Goal: Task Accomplishment & Management: Use online tool/utility

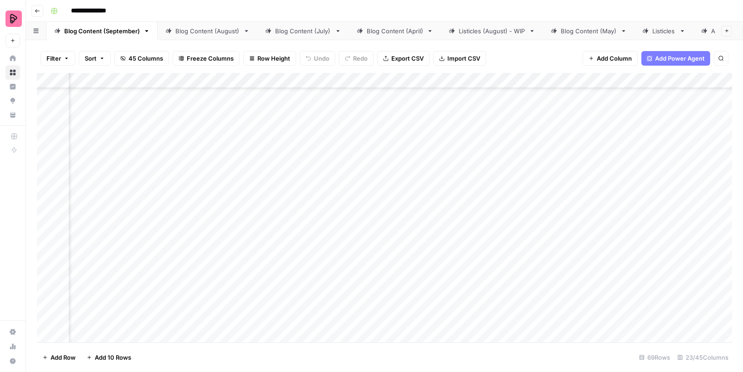
scroll to position [1291, 105]
click at [540, 201] on div "Add Column" at bounding box center [385, 208] width 696 height 270
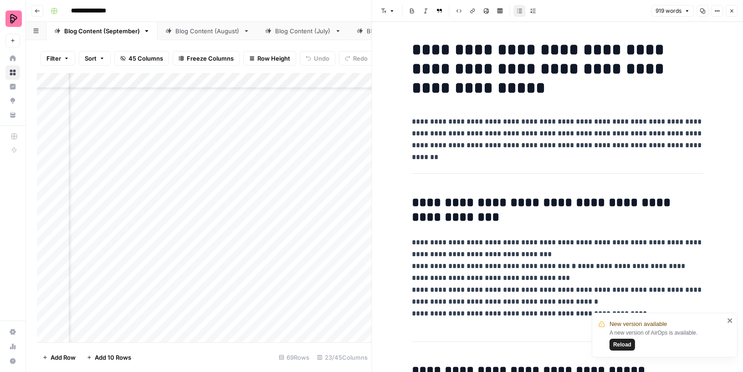
type input "gen z"
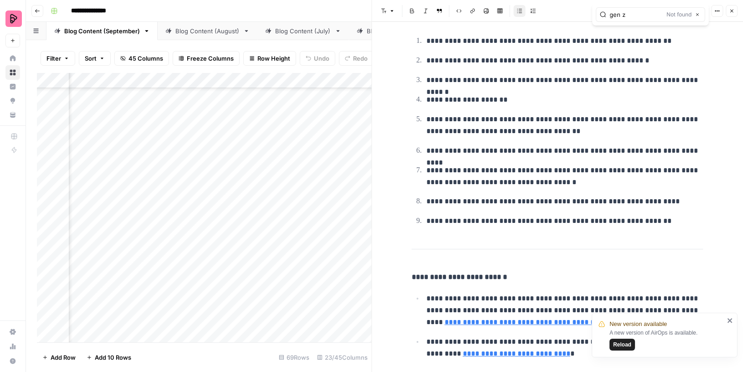
scroll to position [2177, 0]
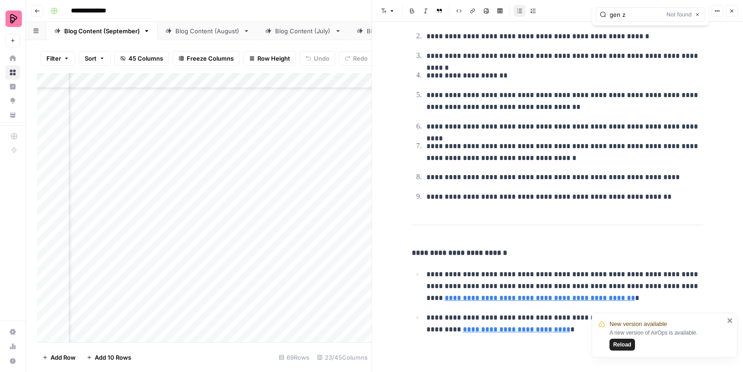
click at [730, 320] on icon "close" at bounding box center [730, 320] width 5 height 5
click at [732, 8] on icon "button" at bounding box center [731, 10] width 5 height 5
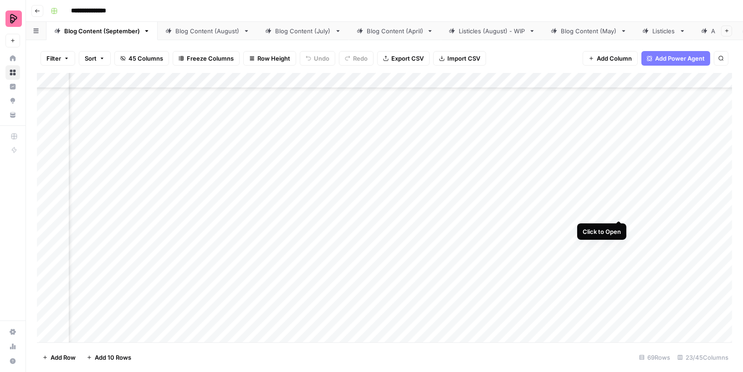
click at [619, 202] on div "Add Column" at bounding box center [385, 208] width 696 height 270
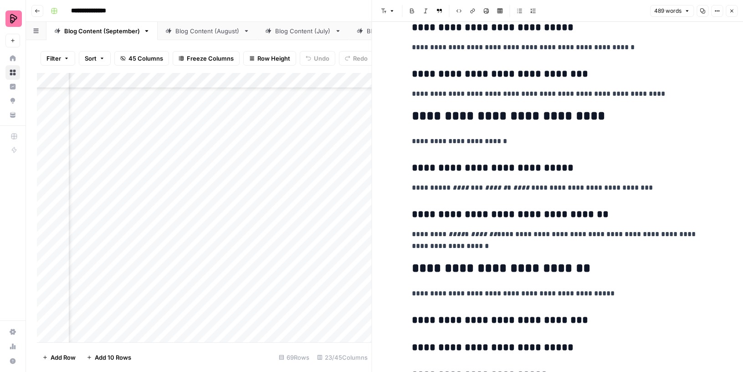
scroll to position [1317, 0]
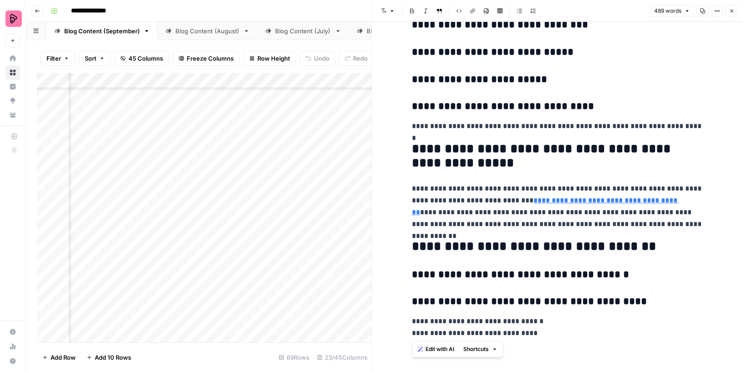
drag, startPoint x: 534, startPoint y: 336, endPoint x: 409, endPoint y: 335, distance: 124.9
click at [734, 7] on button "Close" at bounding box center [732, 11] width 12 height 12
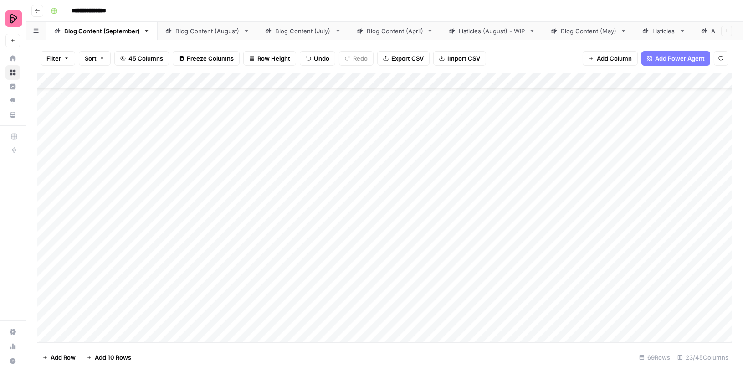
scroll to position [1291, 9]
click at [541, 79] on div "Add Column" at bounding box center [385, 208] width 696 height 270
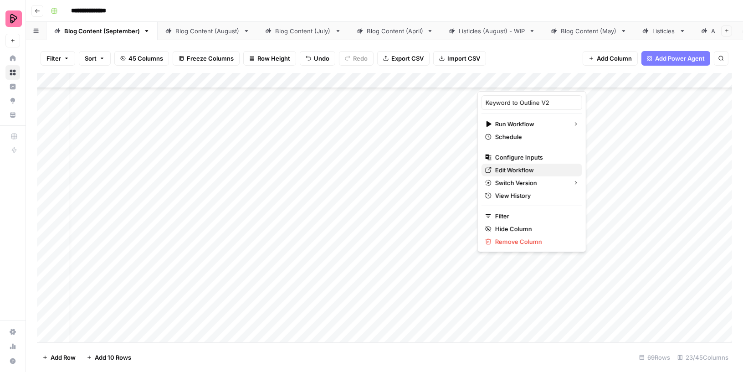
click at [511, 167] on span "Edit Workflow" at bounding box center [535, 169] width 80 height 9
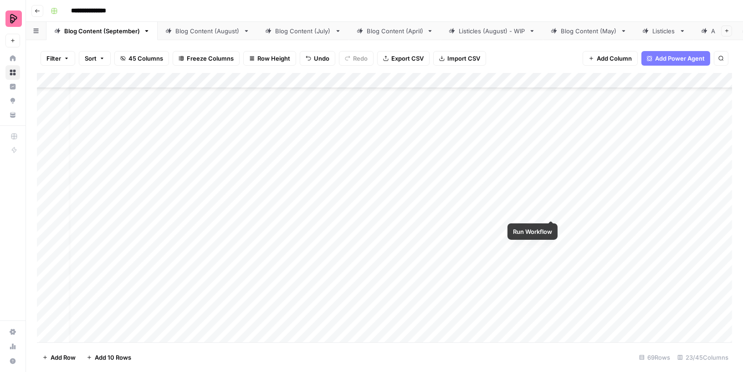
click at [553, 202] on div "Add Column" at bounding box center [385, 208] width 696 height 270
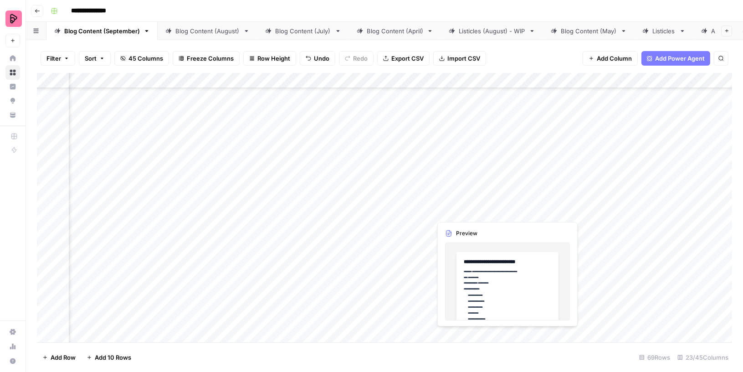
click at [423, 204] on div "Add Column" at bounding box center [385, 208] width 696 height 270
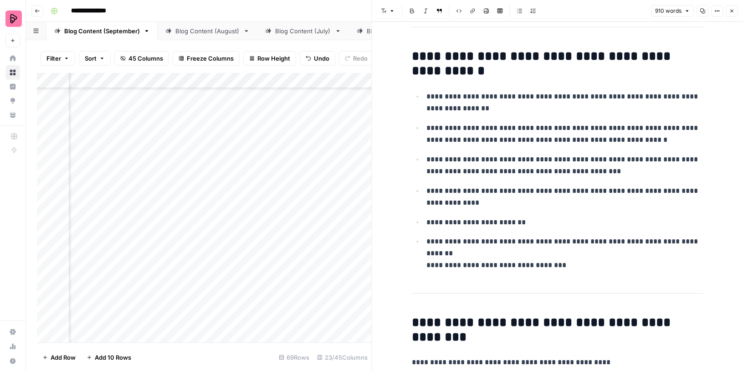
scroll to position [116, 0]
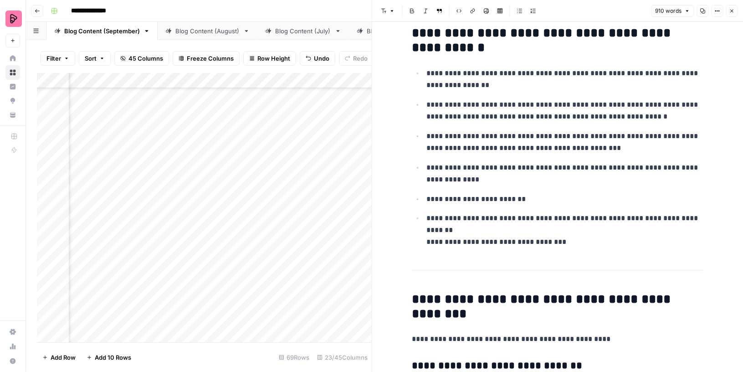
click at [500, 222] on p "**********" at bounding box center [565, 230] width 277 height 36
type input "gen"
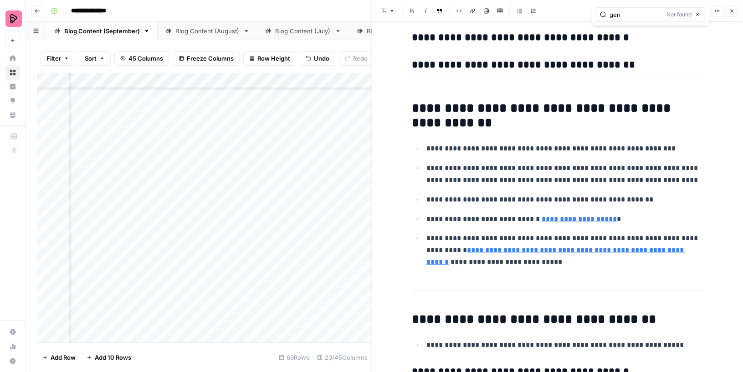
scroll to position [2434, 0]
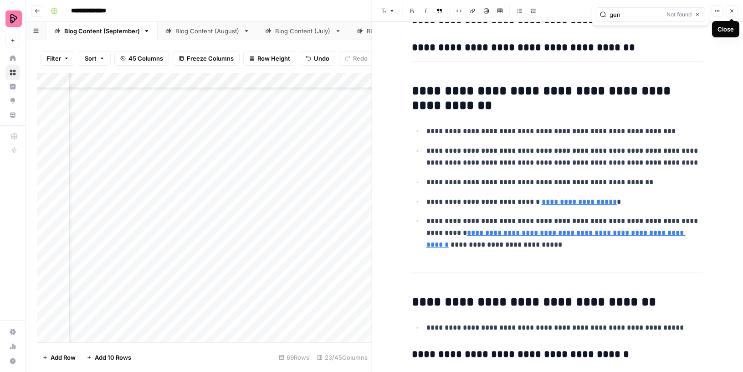
click at [734, 9] on icon "button" at bounding box center [731, 10] width 5 height 5
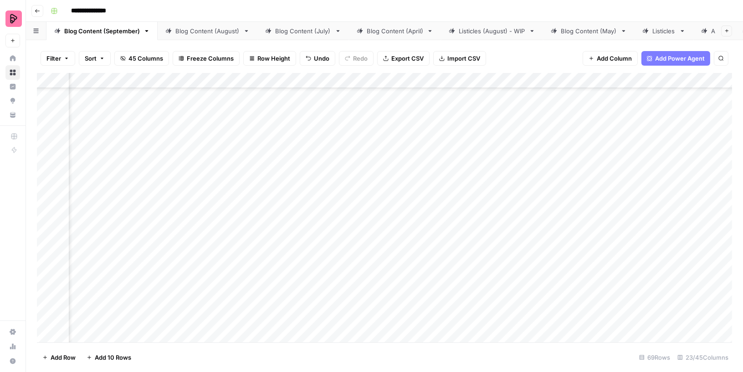
click at [329, 201] on div "Add Column" at bounding box center [385, 208] width 696 height 270
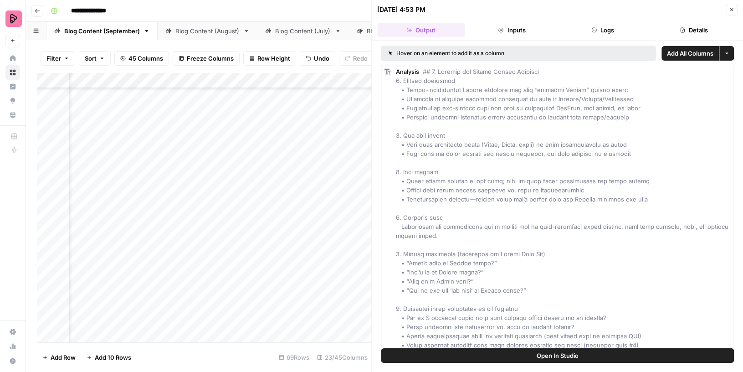
click at [519, 39] on header "09/23/25 at 4:53 PM Close Output Inputs Logs Details" at bounding box center [557, 20] width 371 height 41
click at [515, 28] on button "Inputs" at bounding box center [513, 30] width 88 height 15
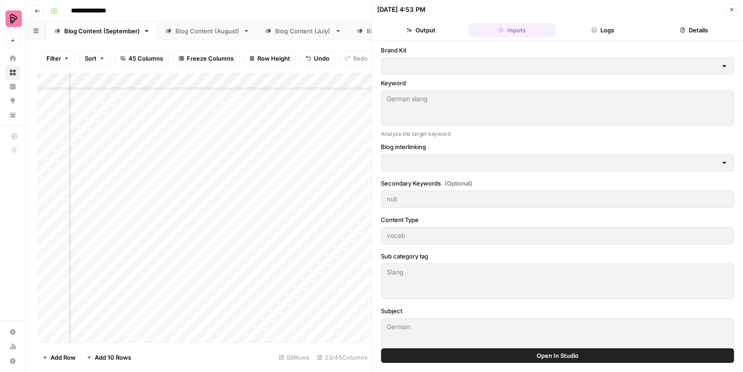
type input "Preply (EN)"
type input "Blog interlinking"
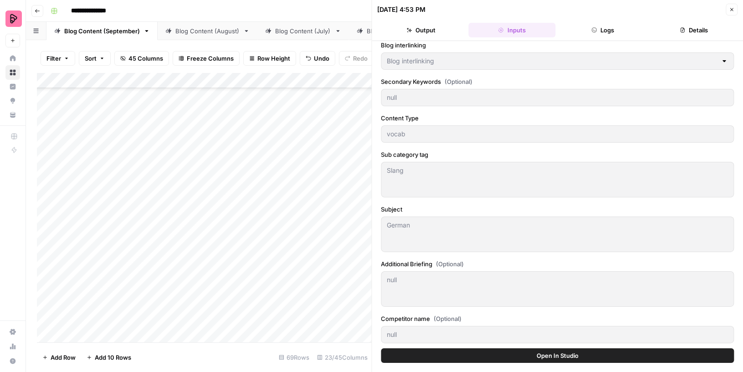
scroll to position [1291, 0]
click at [191, 206] on div "Add Column" at bounding box center [204, 208] width 335 height 270
click at [734, 10] on icon "button" at bounding box center [731, 9] width 5 height 5
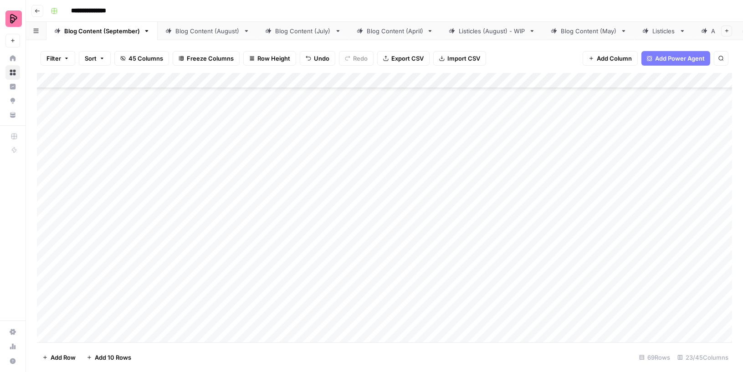
click at [552, 80] on div "Add Column" at bounding box center [385, 208] width 696 height 270
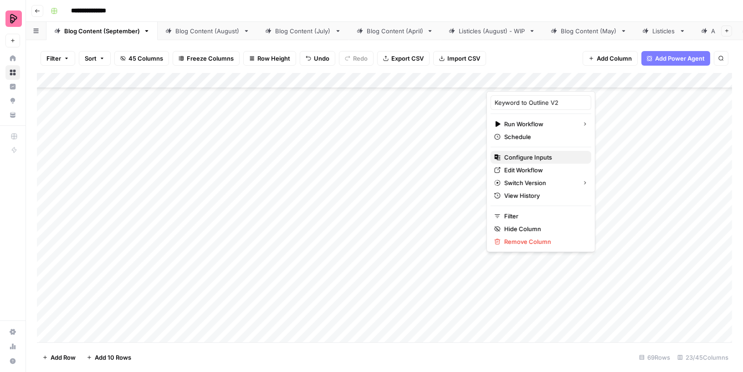
click at [525, 155] on span "Configure Inputs" at bounding box center [545, 157] width 80 height 9
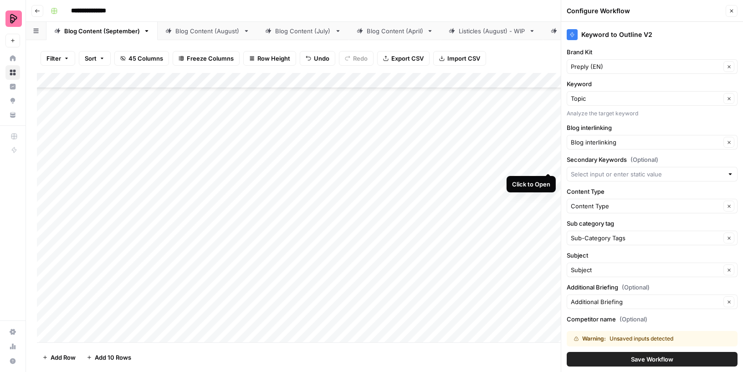
scroll to position [32, 0]
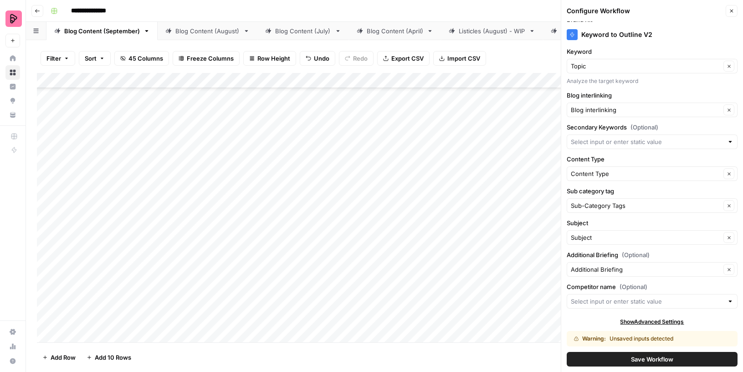
click at [623, 358] on button "Save Workflow" at bounding box center [652, 359] width 171 height 15
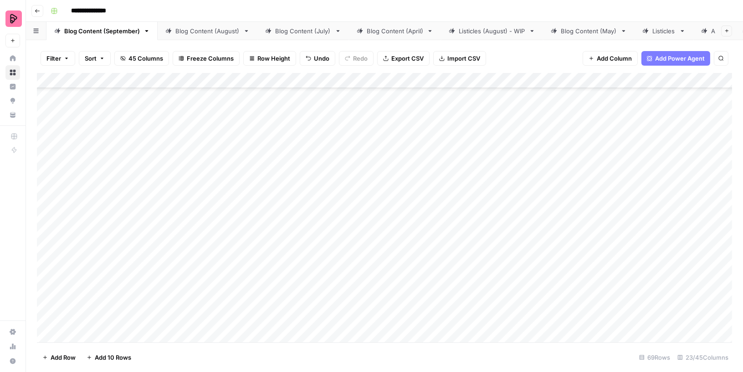
click at [548, 80] on div "Add Column" at bounding box center [385, 208] width 696 height 270
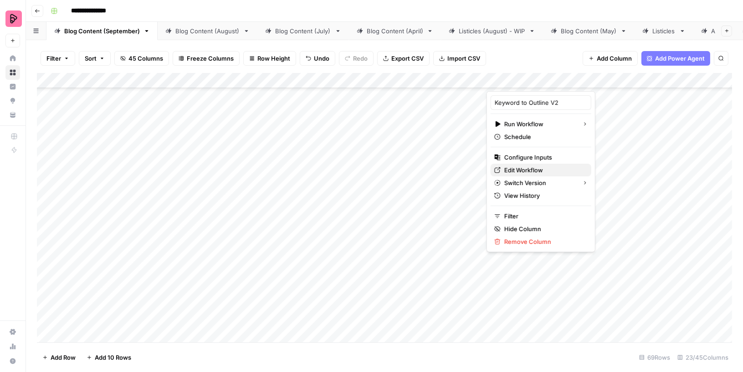
click at [526, 170] on span "Edit Workflow" at bounding box center [545, 169] width 80 height 9
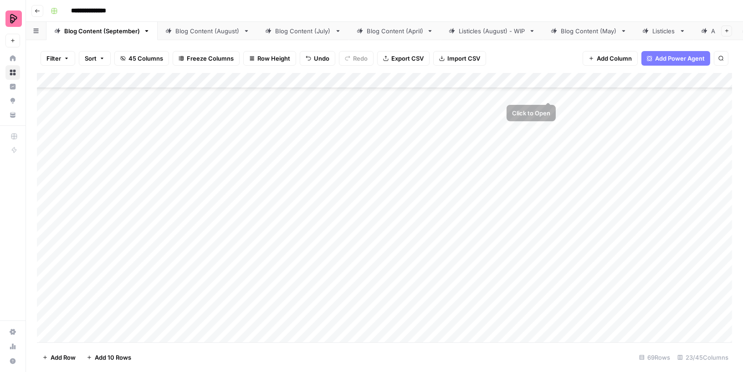
click at [550, 77] on div "Add Column" at bounding box center [385, 208] width 696 height 270
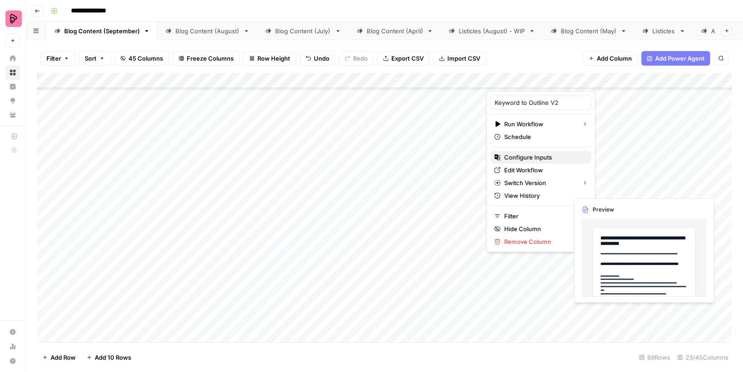
click at [541, 154] on span "Configure Inputs" at bounding box center [545, 157] width 80 height 9
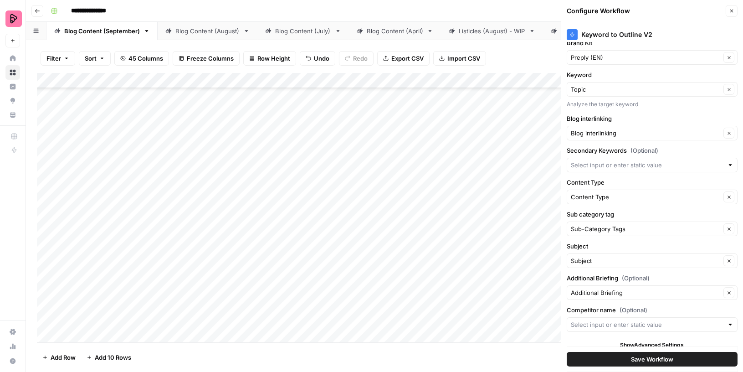
scroll to position [11, 0]
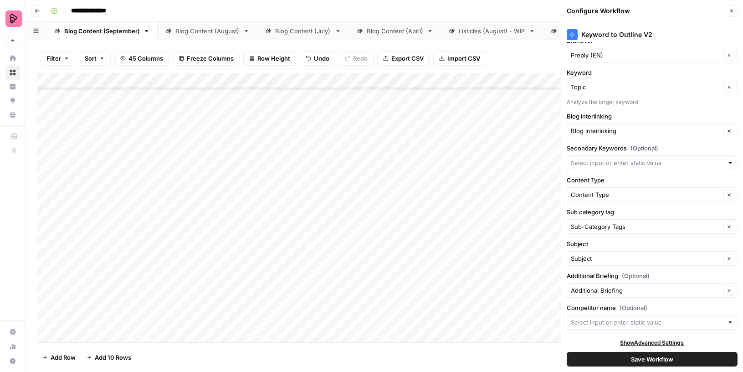
click at [648, 361] on span "Save Workflow" at bounding box center [652, 359] width 42 height 9
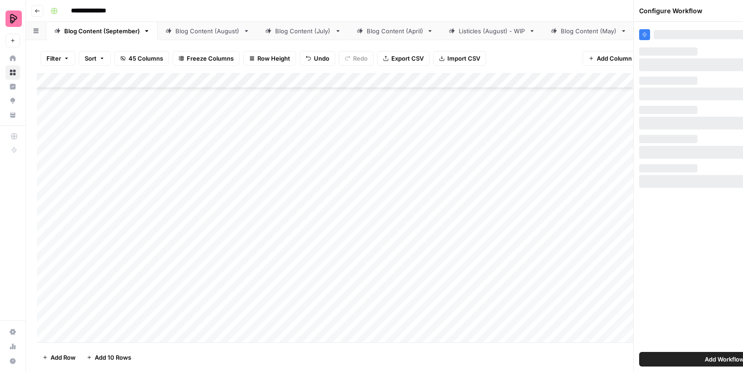
scroll to position [0, 0]
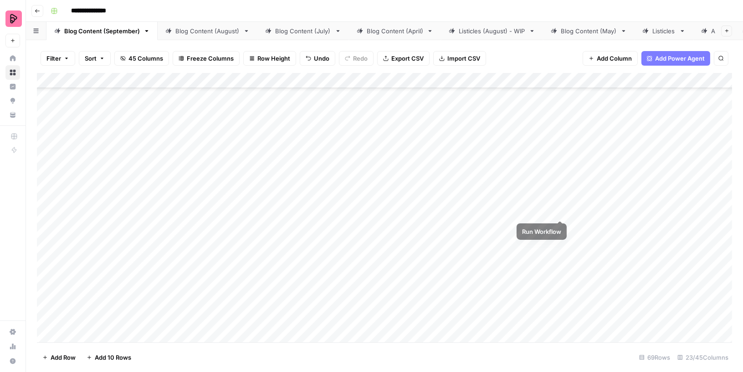
click at [559, 202] on div "Add Column" at bounding box center [385, 208] width 696 height 270
click at [209, 210] on div "Add Column" at bounding box center [385, 208] width 696 height 270
click at [191, 182] on div "Add Column" at bounding box center [385, 208] width 696 height 270
click at [497, 178] on div "Add Column" at bounding box center [385, 208] width 696 height 270
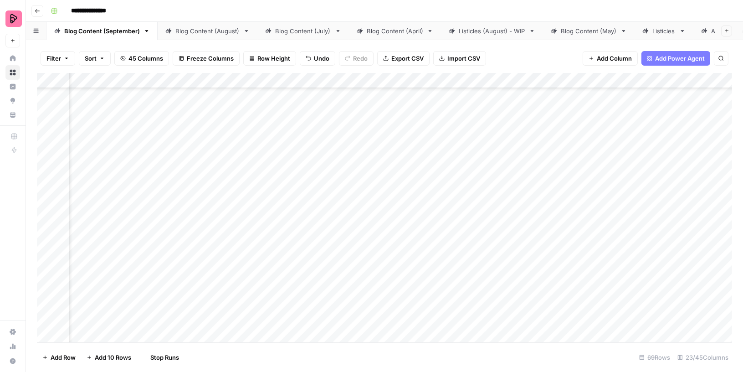
scroll to position [1291, 273]
click at [562, 186] on div "Add Column" at bounding box center [385, 208] width 696 height 270
click at [207, 204] on div "Add Column" at bounding box center [385, 208] width 696 height 270
click at [193, 228] on div "Add Column" at bounding box center [385, 208] width 696 height 270
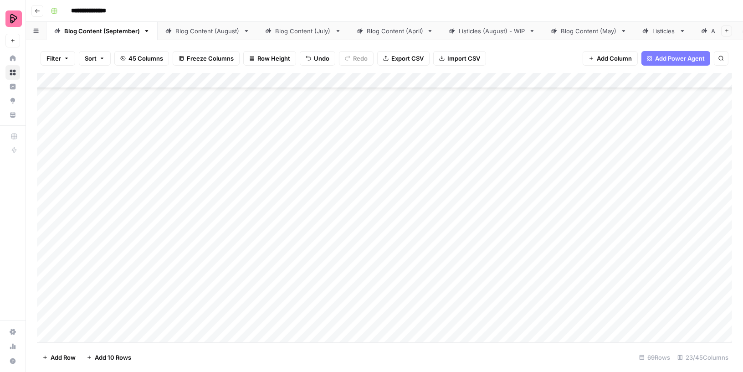
click at [186, 251] on div "Add Column" at bounding box center [385, 208] width 696 height 270
click at [190, 278] on div "Add Column" at bounding box center [385, 208] width 696 height 270
click at [190, 302] on div "Add Column" at bounding box center [385, 208] width 696 height 270
click at [190, 323] on div "Add Column" at bounding box center [385, 208] width 696 height 270
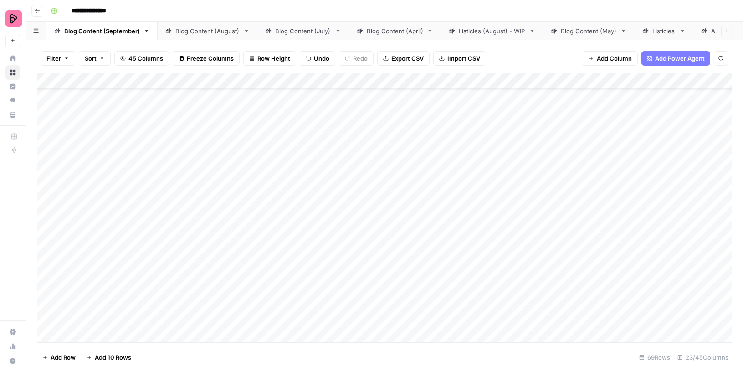
click at [182, 249] on div "Add Column" at bounding box center [385, 208] width 696 height 270
click at [582, 199] on div "Add Column" at bounding box center [385, 208] width 696 height 270
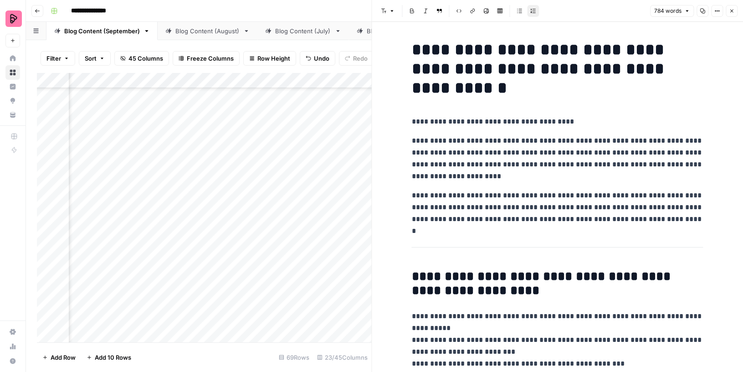
click at [588, 152] on p "**********" at bounding box center [558, 158] width 292 height 47
type input "gen"
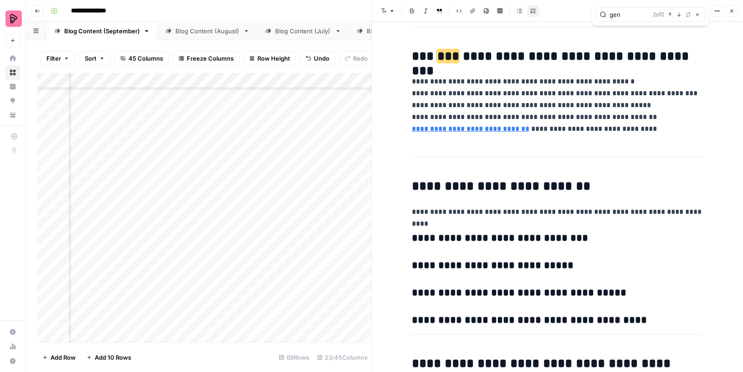
scroll to position [1133, 0]
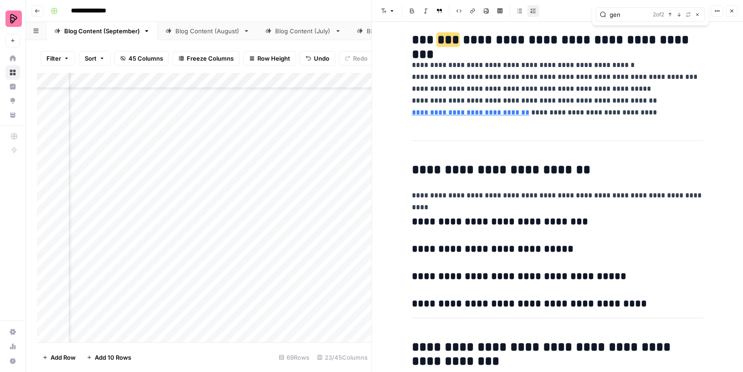
click at [732, 7] on button "Close" at bounding box center [732, 11] width 12 height 12
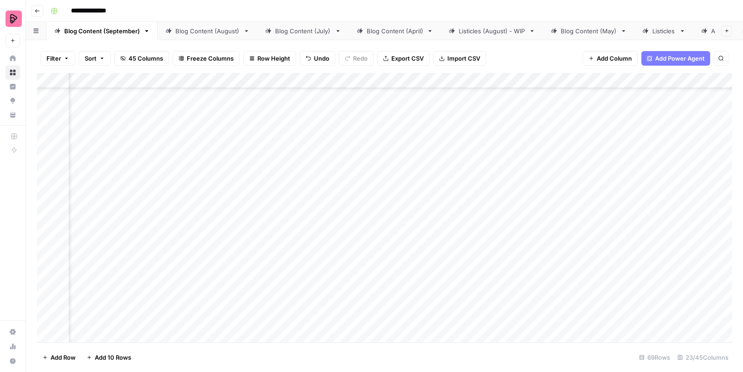
scroll to position [1292, 291]
click at [479, 200] on div "Add Column" at bounding box center [385, 208] width 696 height 270
click at [515, 178] on div "Add Column" at bounding box center [385, 208] width 696 height 270
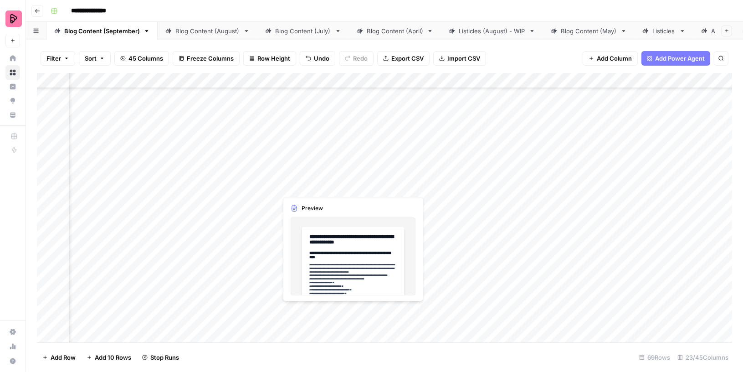
click at [351, 179] on div "Add Column" at bounding box center [385, 208] width 696 height 270
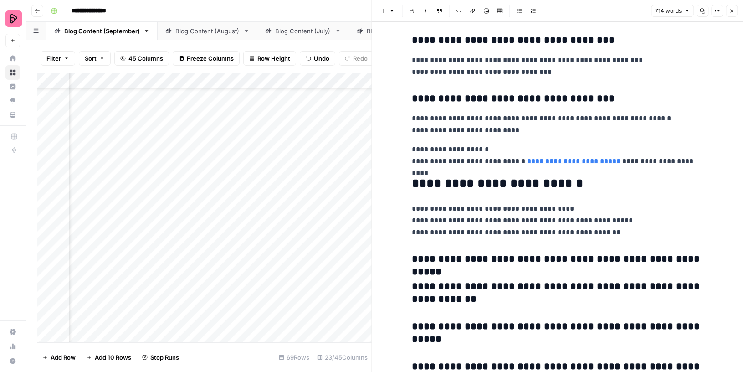
scroll to position [1092, 0]
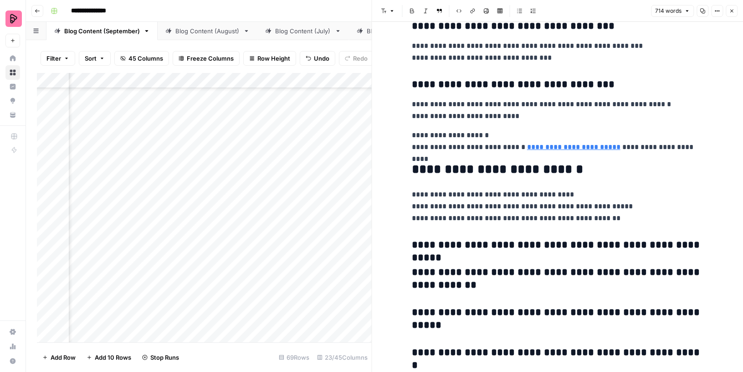
type input "gen"
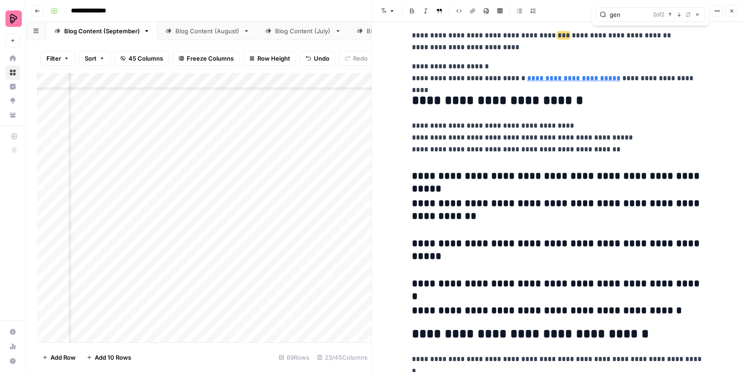
scroll to position [1161, 0]
click at [732, 10] on icon "button" at bounding box center [731, 10] width 5 height 5
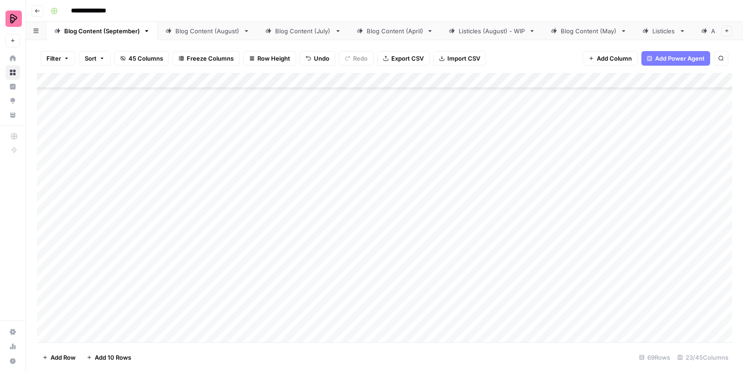
scroll to position [792, 0]
click at [482, 31] on div "Listicles (August) - WIP" at bounding box center [492, 30] width 67 height 9
click at [439, 94] on div "Add Column" at bounding box center [385, 208] width 696 height 270
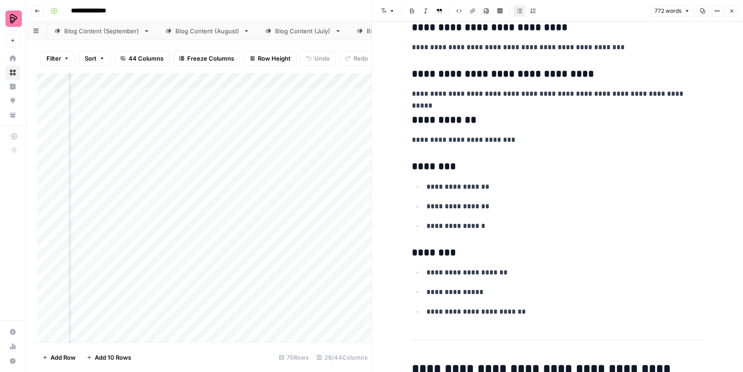
scroll to position [1325, 0]
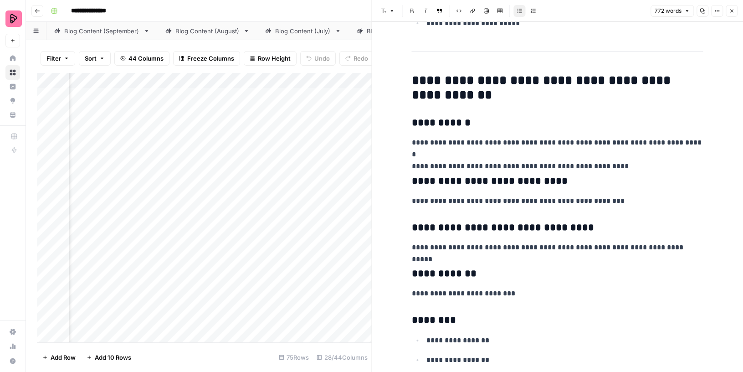
click at [730, 7] on button "Close" at bounding box center [732, 11] width 12 height 12
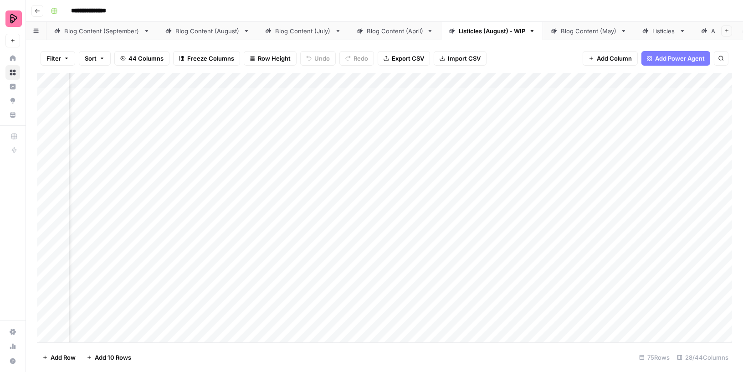
scroll to position [0, 737]
click at [469, 94] on div "Add Column" at bounding box center [385, 208] width 696 height 270
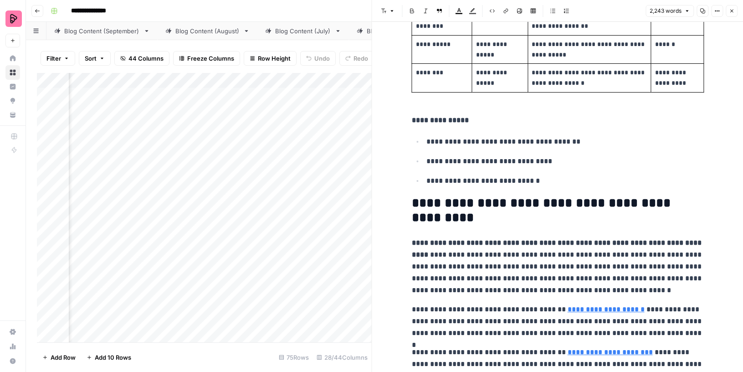
scroll to position [5245, 0]
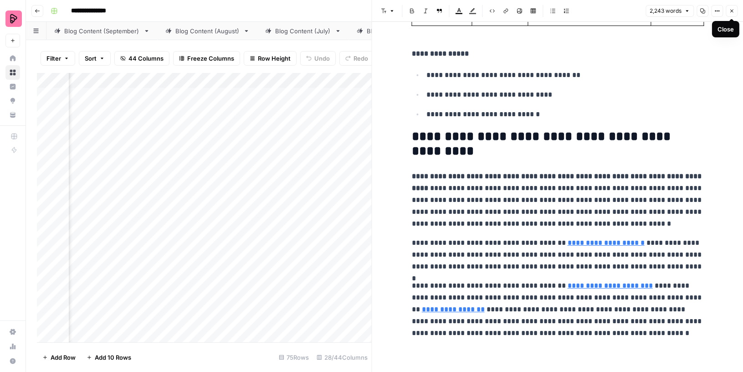
click at [733, 9] on icon "button" at bounding box center [731, 10] width 5 height 5
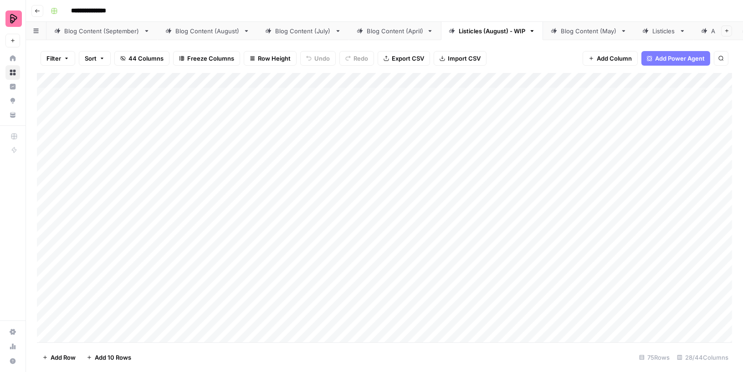
drag, startPoint x: 377, startPoint y: 107, endPoint x: 419, endPoint y: 100, distance: 42.5
click at [419, 100] on div "Add Column" at bounding box center [385, 208] width 696 height 270
click at [374, 117] on div "Add Column" at bounding box center [385, 208] width 696 height 270
click at [370, 146] on div "Add Column" at bounding box center [385, 208] width 696 height 270
click at [511, 117] on div "Add Column" at bounding box center [385, 208] width 696 height 270
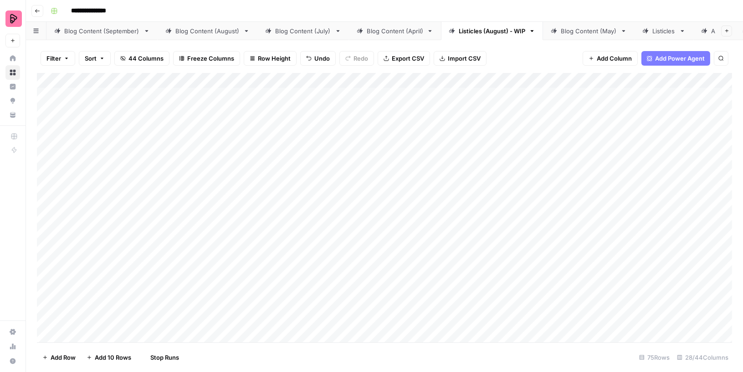
click at [505, 143] on div "Add Column" at bounding box center [385, 208] width 696 height 270
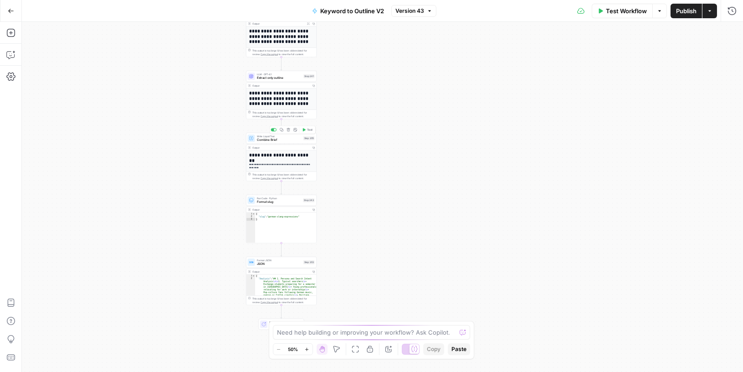
click at [289, 139] on span "Combine Brief" at bounding box center [279, 140] width 45 height 5
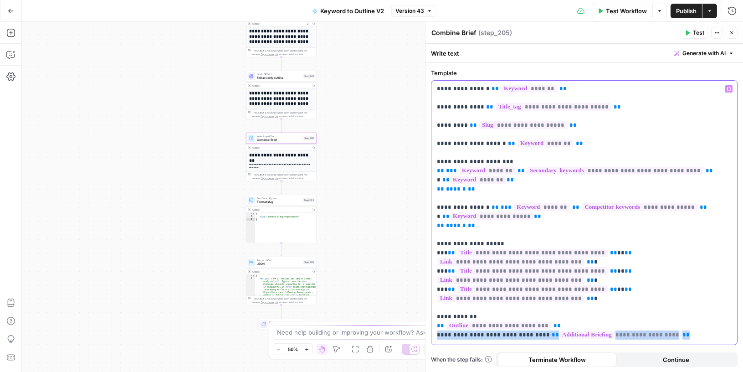
drag, startPoint x: 665, startPoint y: 307, endPoint x: 437, endPoint y: 308, distance: 228.8
click at [437, 308] on p "**********" at bounding box center [584, 198] width 295 height 228
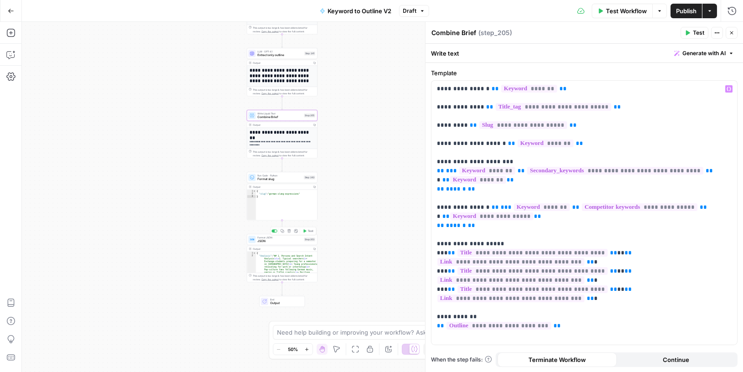
click at [288, 244] on div "Format JSON JSON Step 203 Copy step Delete step Add Note Test" at bounding box center [282, 239] width 71 height 11
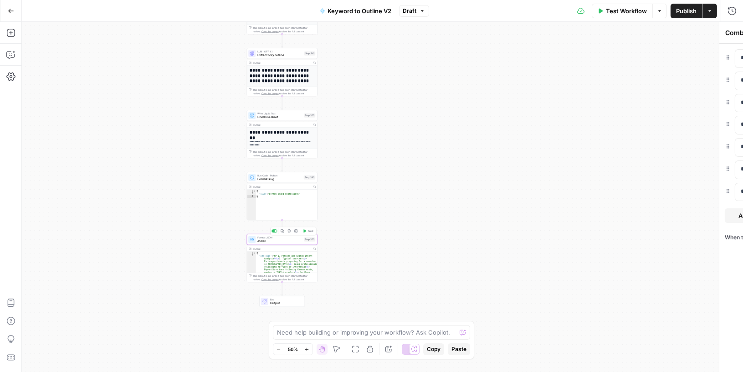
type textarea "JSON"
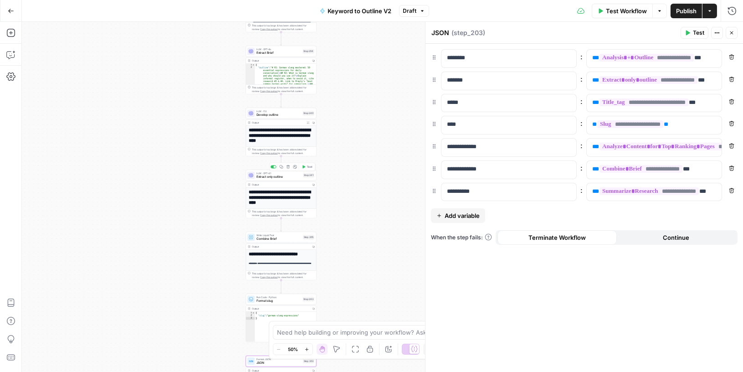
click at [289, 175] on span "Extract only outline" at bounding box center [279, 177] width 45 height 5
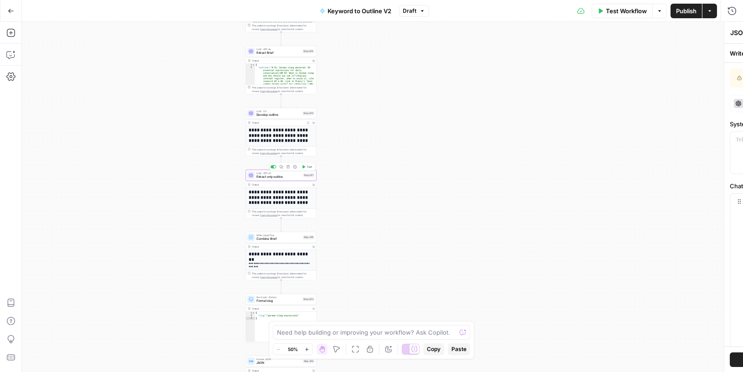
type textarea "Extract only outline"
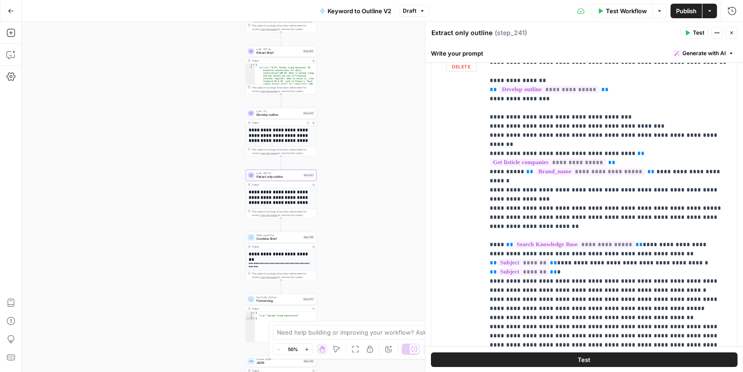
scroll to position [203, 0]
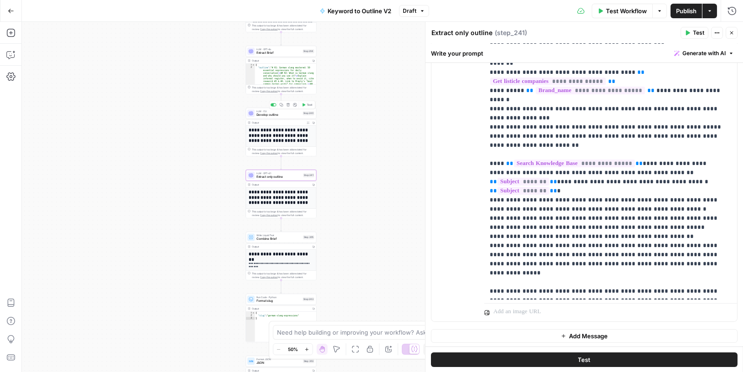
click at [286, 113] on span "Develop outline" at bounding box center [279, 115] width 45 height 5
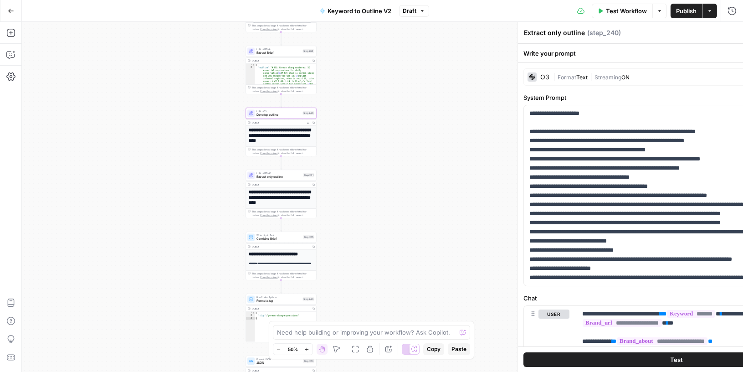
type textarea "Develop outline"
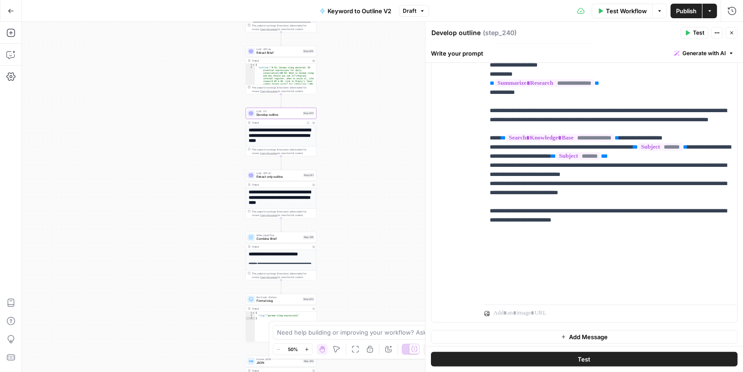
scroll to position [210, 0]
click at [297, 176] on span "Extract only outline" at bounding box center [279, 177] width 45 height 5
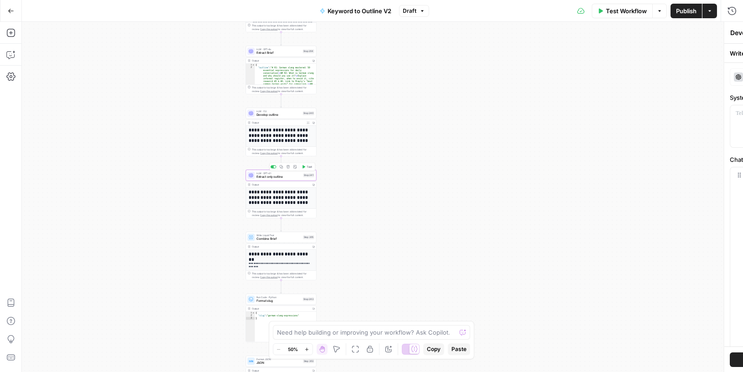
type textarea "Extract only outline"
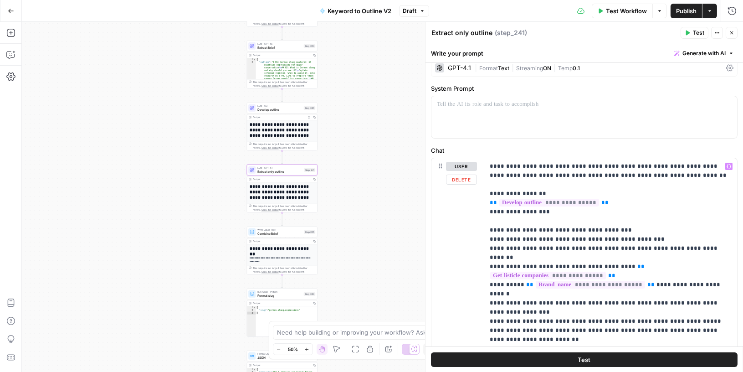
scroll to position [0, 0]
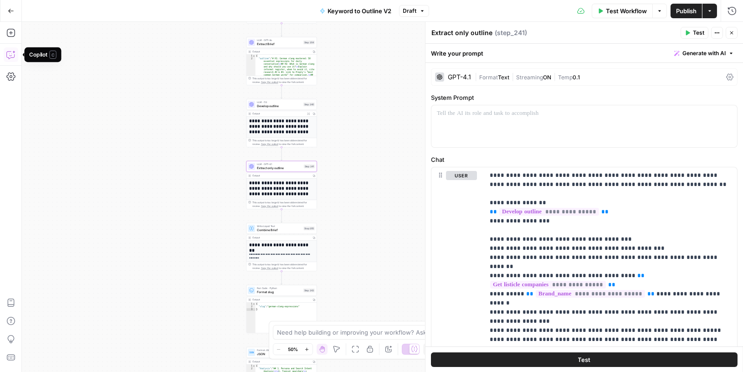
click at [8, 50] on icon "button" at bounding box center [10, 54] width 9 height 9
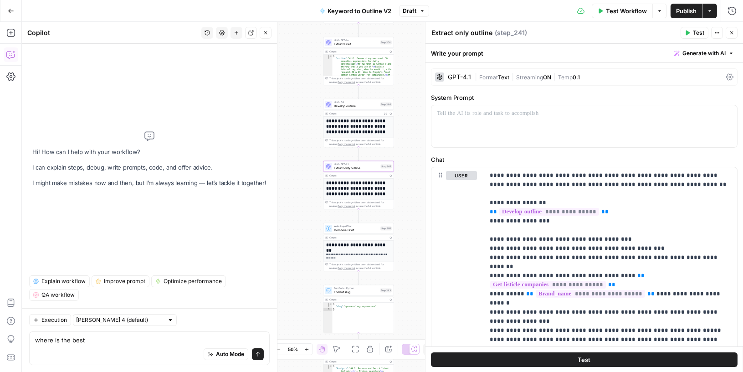
click at [70, 345] on div "Auto Mode Send" at bounding box center [149, 355] width 229 height 20
click at [58, 340] on textarea "where is the best" at bounding box center [149, 339] width 229 height 9
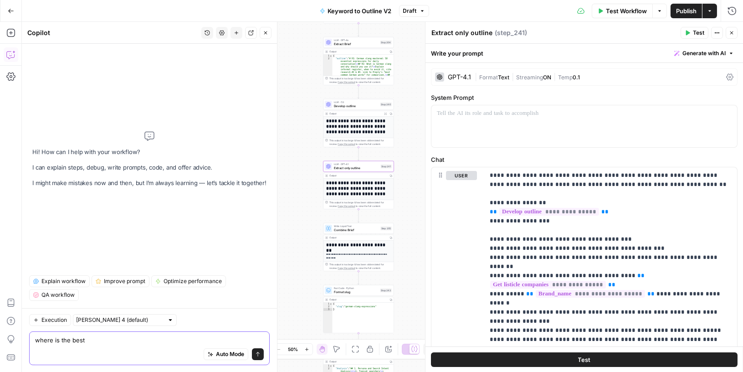
click at [58, 340] on textarea "where is the best" at bounding box center [149, 339] width 229 height 9
click at [73, 341] on textarea "I want to add additional briefing"" at bounding box center [149, 339] width 229 height 9
click at [144, 338] on textarea "I want to add "additional briefing"" at bounding box center [149, 339] width 229 height 9
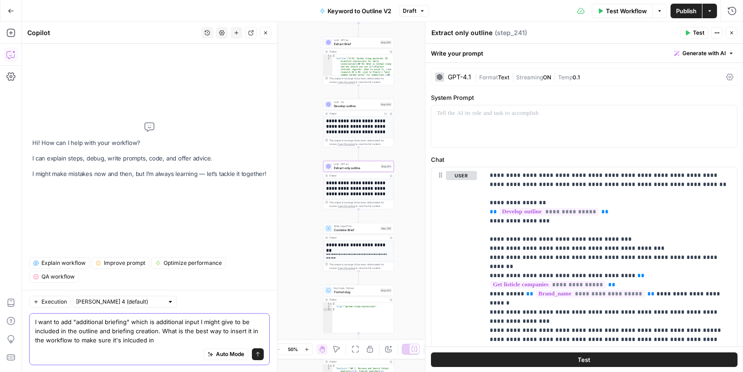
drag, startPoint x: 72, startPoint y: 330, endPoint x: 132, endPoint y: 329, distance: 59.7
click at [132, 329] on textarea "I want to add "additional briefing" which is additional input I might give to b…" at bounding box center [149, 330] width 229 height 27
click at [173, 346] on div "Auto Mode Send" at bounding box center [149, 355] width 229 height 20
click at [167, 342] on textarea "I want to add "additional briefing" which is additional input I might give to b…" at bounding box center [149, 330] width 229 height 27
paste textarea "the outline and briefing"
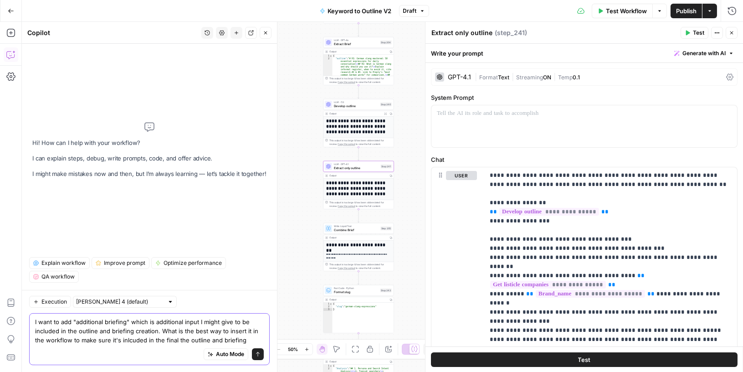
type textarea "I want to add "additional briefing" which is additional input I might give to b…"
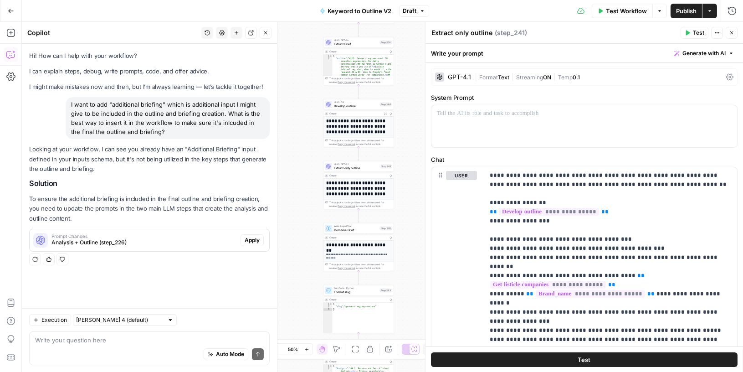
click at [129, 240] on span "Analysis + Outline (step_226)" at bounding box center [145, 242] width 186 height 8
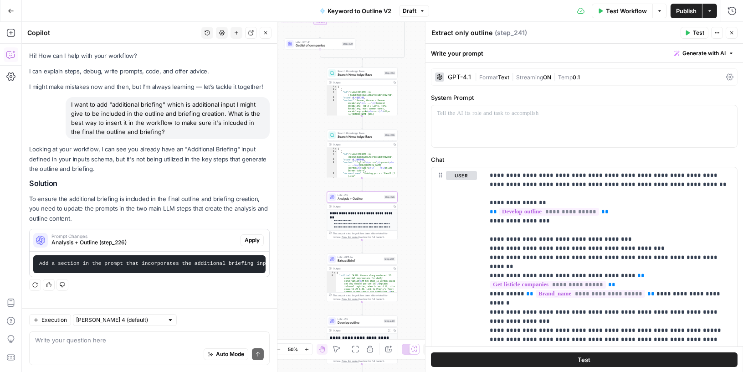
click at [254, 241] on span "Apply" at bounding box center [252, 240] width 15 height 8
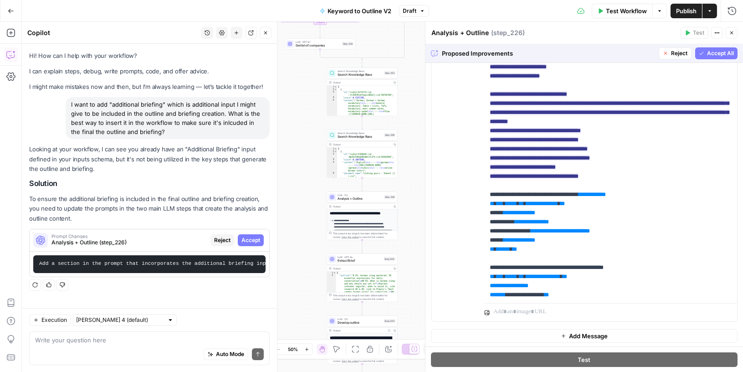
scroll to position [128, 0]
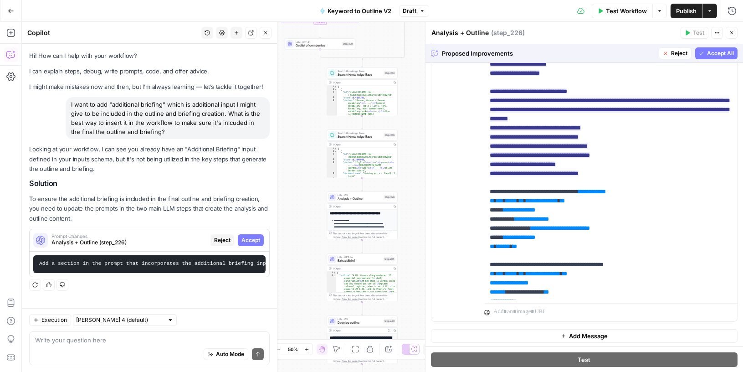
click at [721, 55] on span "Accept All" at bounding box center [720, 53] width 27 height 8
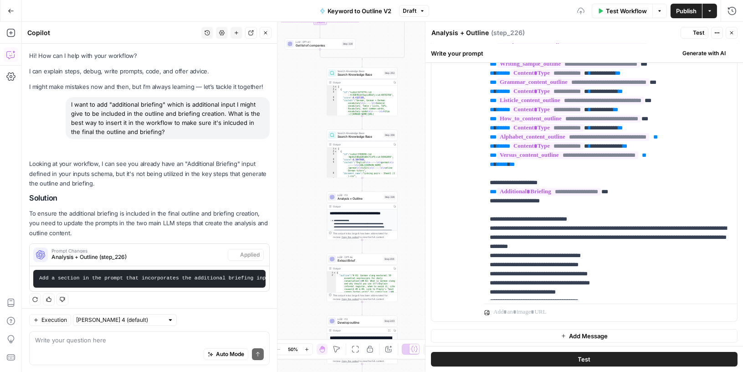
scroll to position [0, 0]
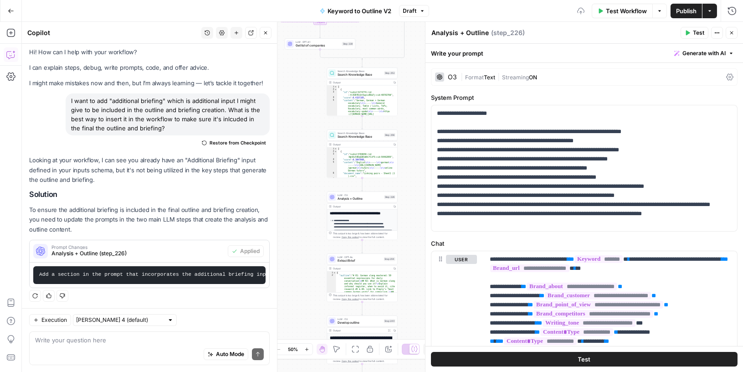
click at [681, 10] on span "Publish" at bounding box center [686, 10] width 21 height 9
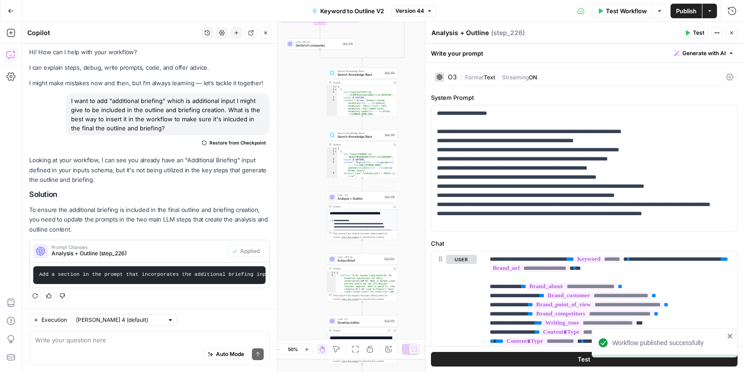
click at [167, 346] on div "Auto Mode Send" at bounding box center [149, 355] width 229 height 20
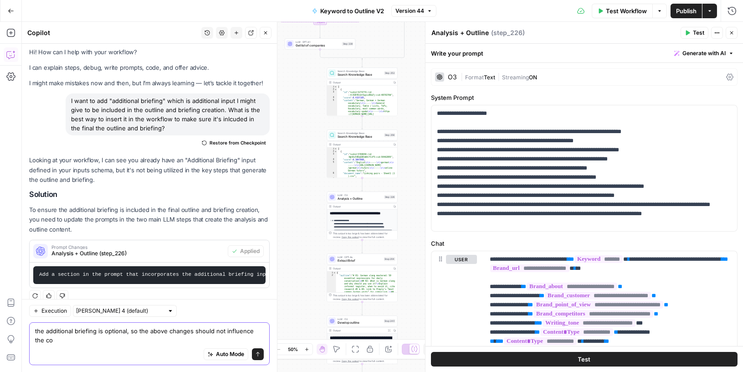
scroll to position [13, 0]
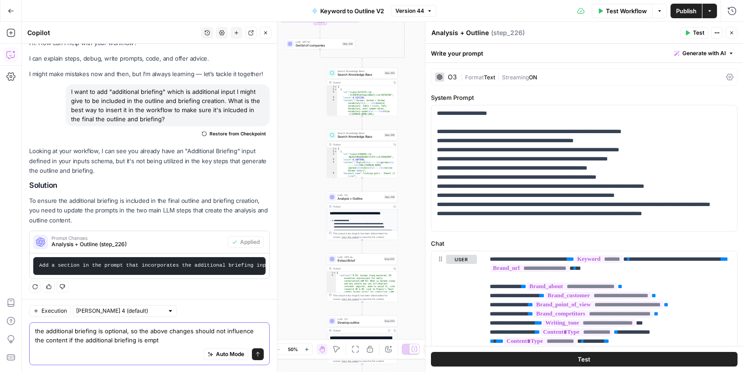
type textarea "the additional briefing is optional, so the above changes should not influence …"
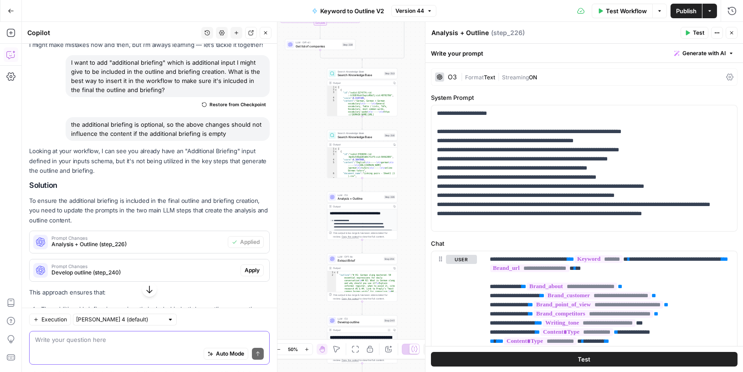
scroll to position [167, 0]
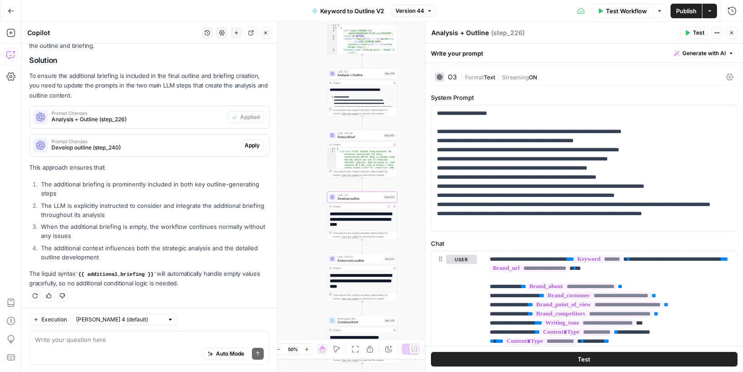
click at [201, 139] on span "Prompt Changes" at bounding box center [145, 141] width 186 height 5
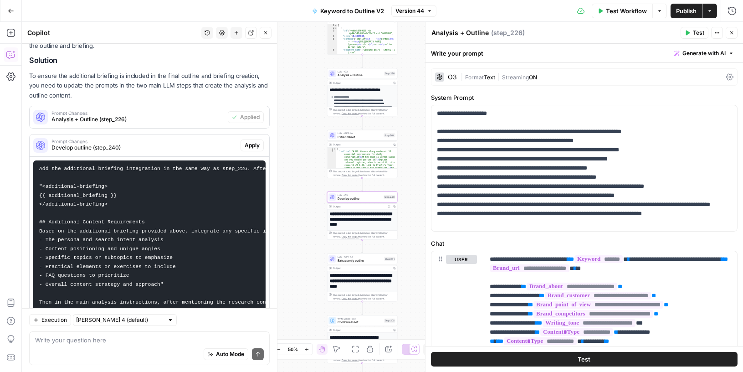
click at [201, 139] on span "Prompt Changes" at bounding box center [145, 141] width 186 height 5
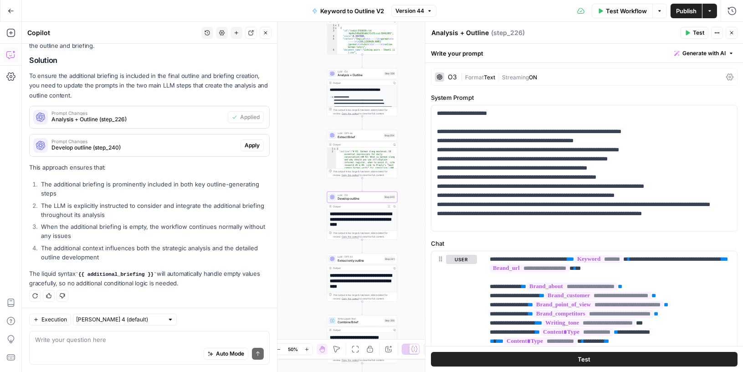
click at [252, 146] on span "Apply" at bounding box center [252, 145] width 15 height 8
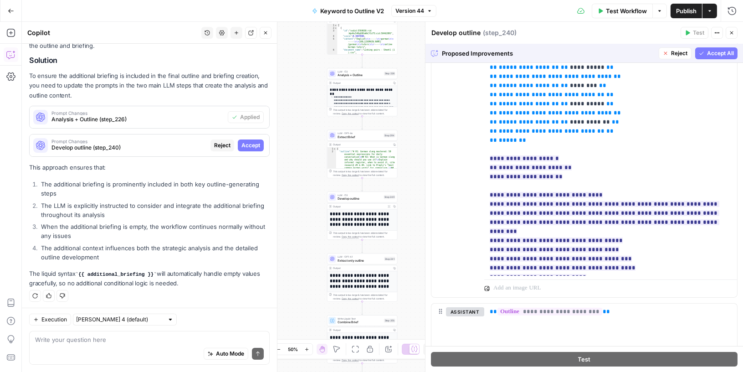
scroll to position [83, 0]
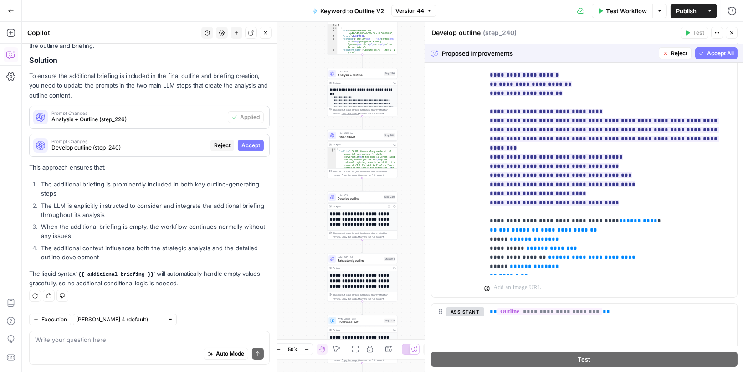
click at [703, 54] on icon "button" at bounding box center [701, 53] width 5 height 5
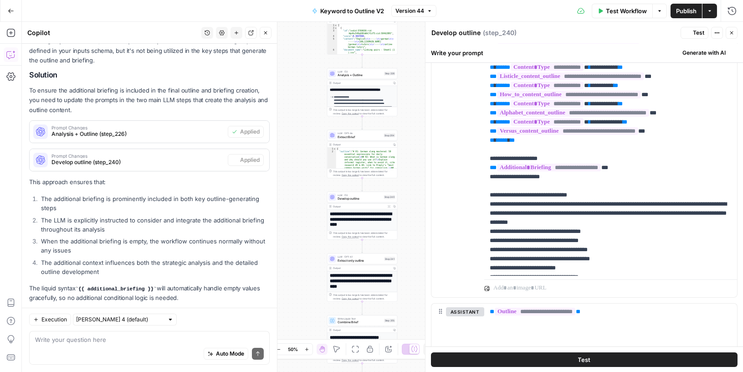
scroll to position [0, 0]
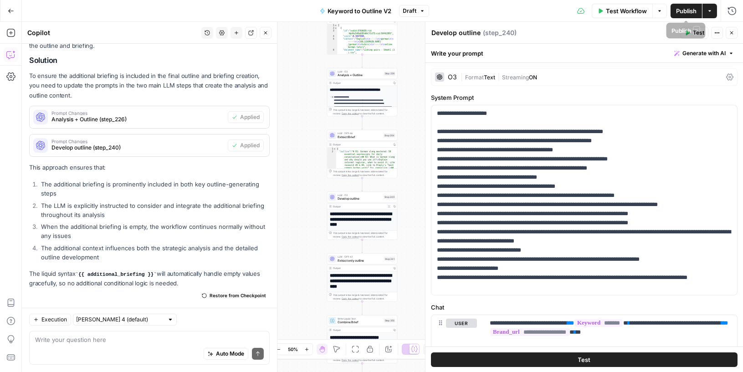
click at [686, 8] on span "Publish" at bounding box center [686, 10] width 21 height 9
click at [265, 32] on icon "button" at bounding box center [265, 32] width 5 height 5
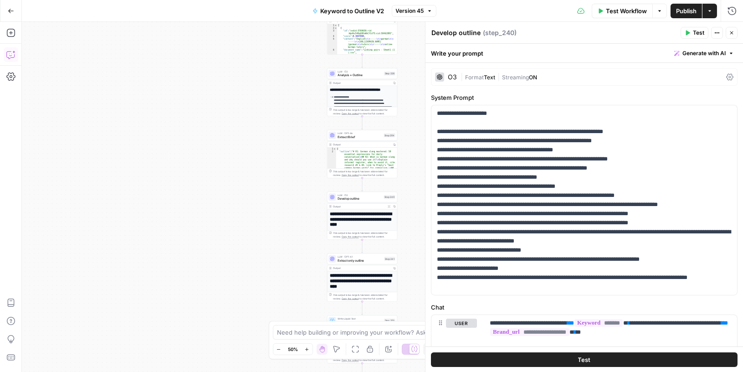
click at [15, 51] on icon "button" at bounding box center [10, 54] width 9 height 9
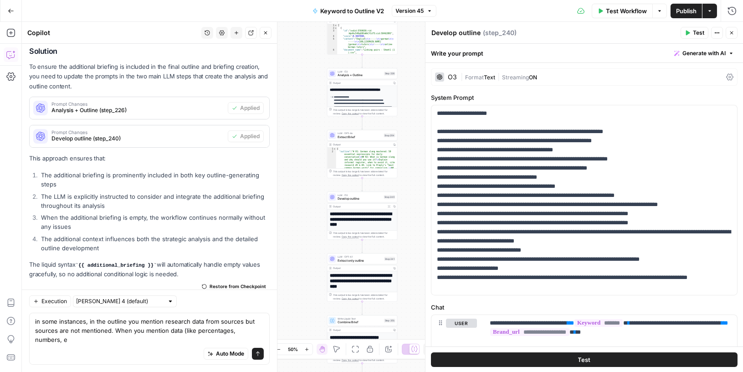
scroll to position [185, 0]
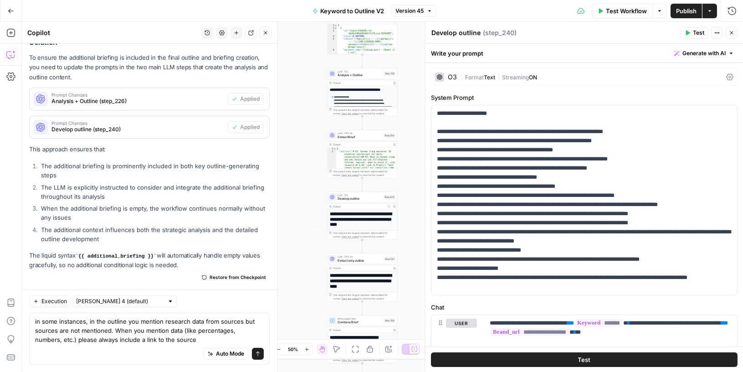
type textarea "in some instances, in the outline you mention research data from sources but so…"
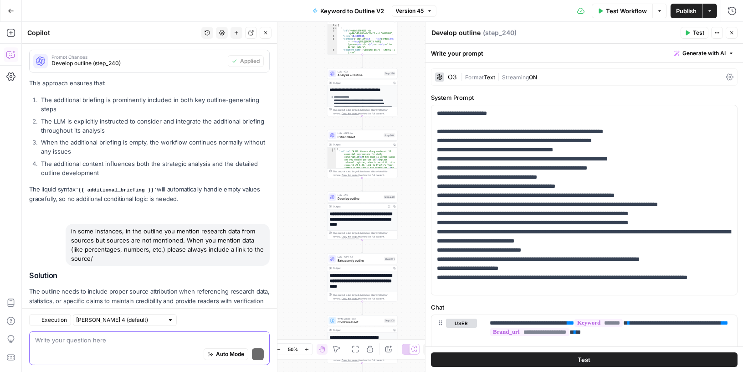
scroll to position [306, 0]
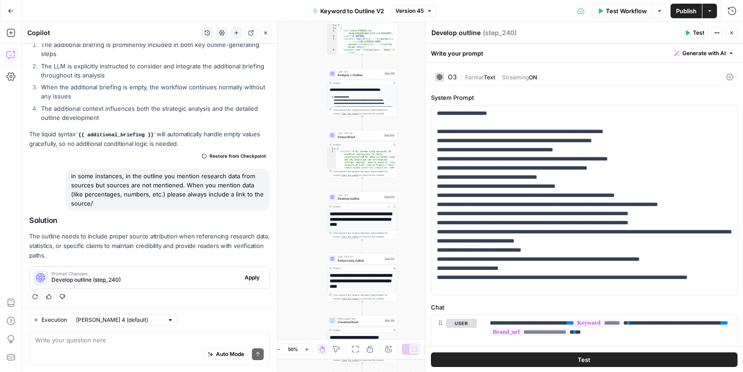
click at [733, 32] on icon "button" at bounding box center [731, 32] width 5 height 5
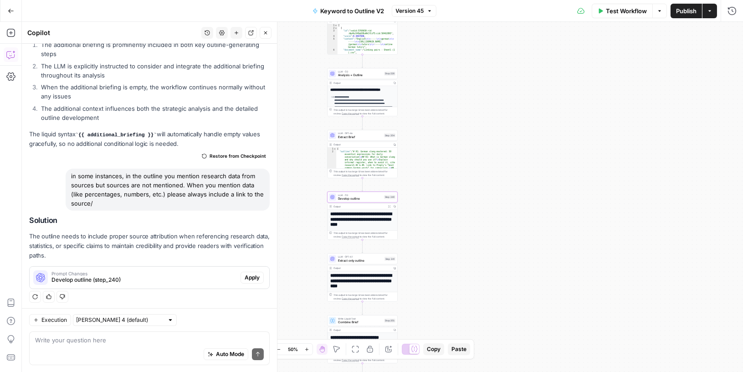
click at [205, 279] on span "Develop outline (step_240)" at bounding box center [145, 280] width 186 height 8
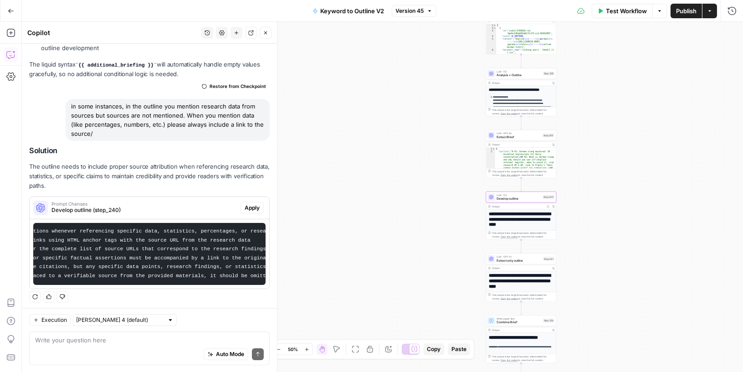
scroll to position [0, 0]
click at [251, 204] on span "Apply" at bounding box center [252, 208] width 15 height 8
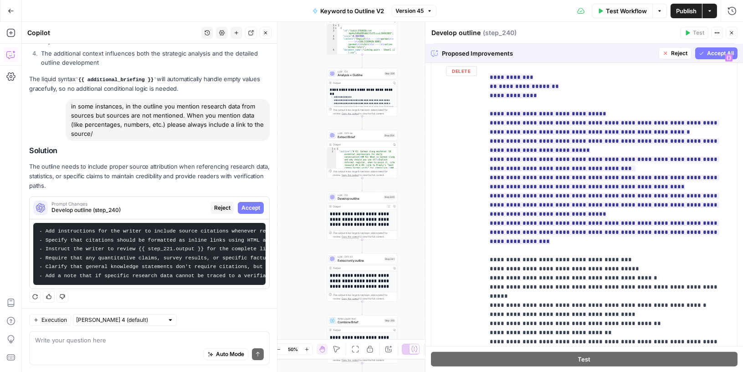
scroll to position [263, 0]
click at [714, 53] on span "Accept All" at bounding box center [720, 53] width 27 height 8
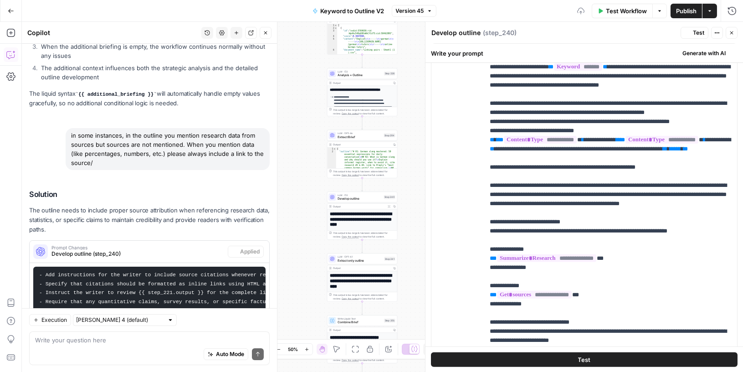
scroll to position [0, 0]
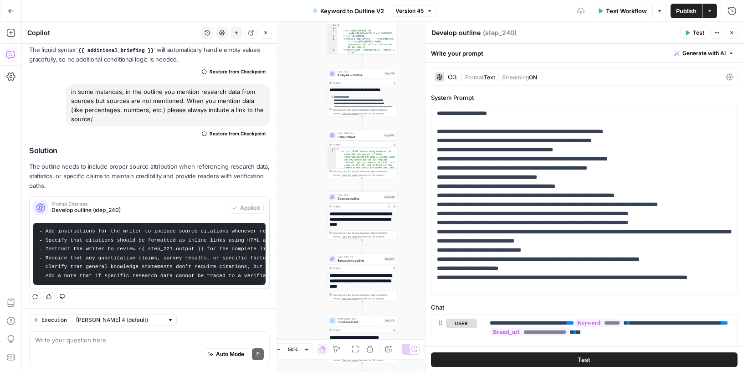
click at [674, 7] on button "Publish" at bounding box center [686, 11] width 31 height 15
